Goal: Transaction & Acquisition: Obtain resource

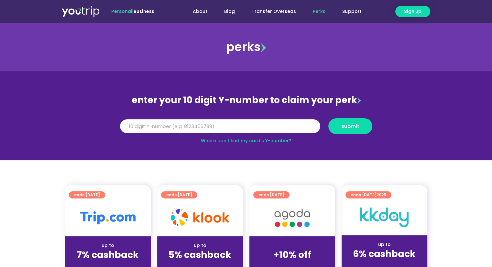
click at [197, 126] on input "Y Number" at bounding box center [220, 126] width 200 height 14
click at [248, 141] on link "Where can I find my card’s Y-number?" at bounding box center [246, 140] width 90 height 6
click at [173, 128] on input "Y Number" at bounding box center [220, 126] width 200 height 14
type input "8101780977"
click at [357, 124] on span "submit" at bounding box center [350, 126] width 18 height 5
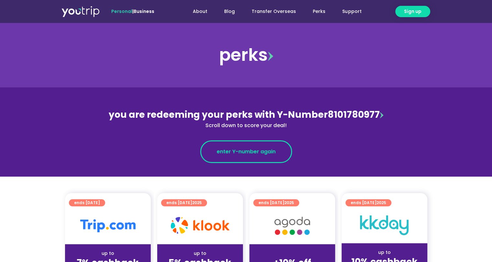
click at [270, 151] on span "enter Y-number again" at bounding box center [246, 152] width 59 height 8
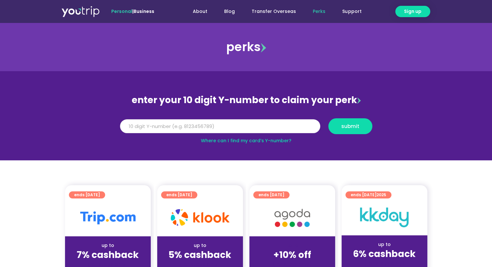
click at [260, 125] on input "Y Number" at bounding box center [220, 126] width 200 height 14
type input "6"
type input "8101780977"
click at [347, 126] on span "submit" at bounding box center [350, 126] width 18 height 5
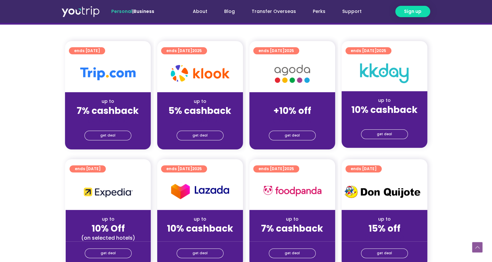
scroll to position [169, 0]
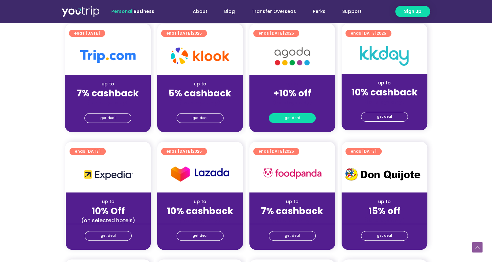
click at [299, 118] on link "get deal" at bounding box center [292, 118] width 47 height 10
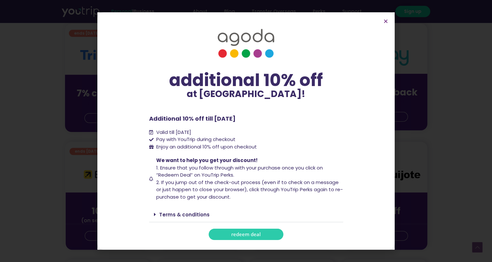
click at [249, 235] on span "redeem deal" at bounding box center [245, 234] width 29 height 5
click at [386, 22] on icon "Close" at bounding box center [385, 21] width 5 height 5
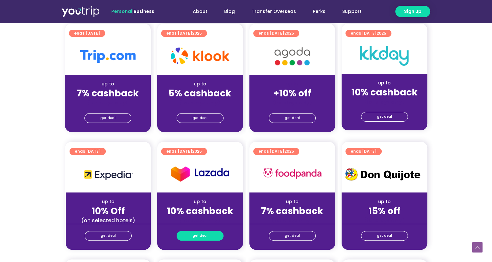
click at [204, 236] on span "get deal" at bounding box center [199, 235] width 15 height 9
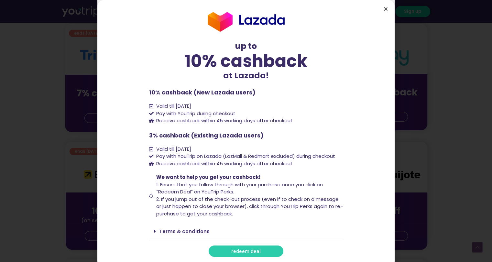
click at [386, 8] on icon "Close" at bounding box center [385, 8] width 5 height 5
